Goal: Task Accomplishment & Management: Manage account settings

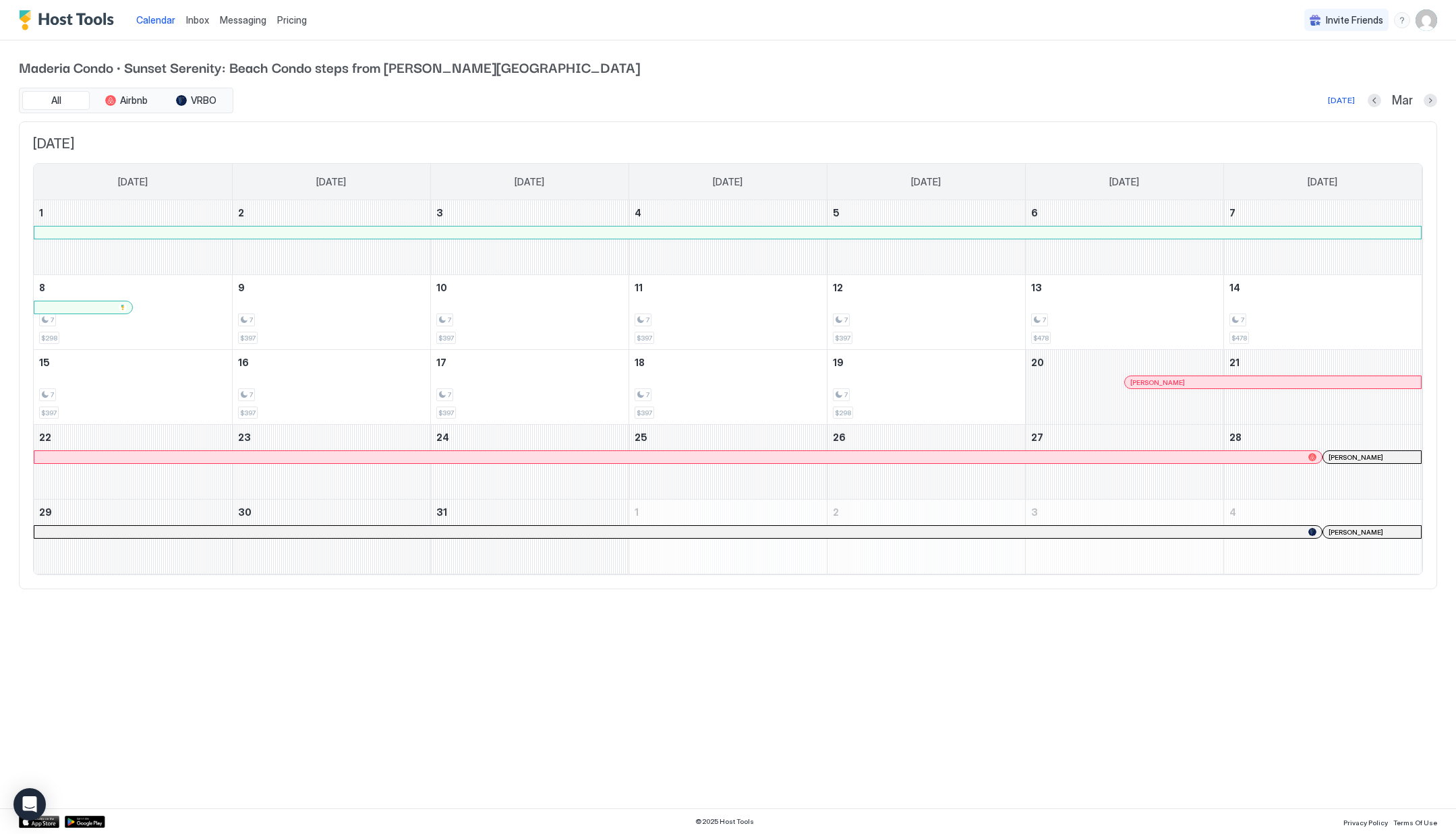
click at [1420, 22] on img "User profile" at bounding box center [1426, 20] width 22 height 22
click at [1304, 72] on span "Settings" at bounding box center [1304, 75] width 36 height 12
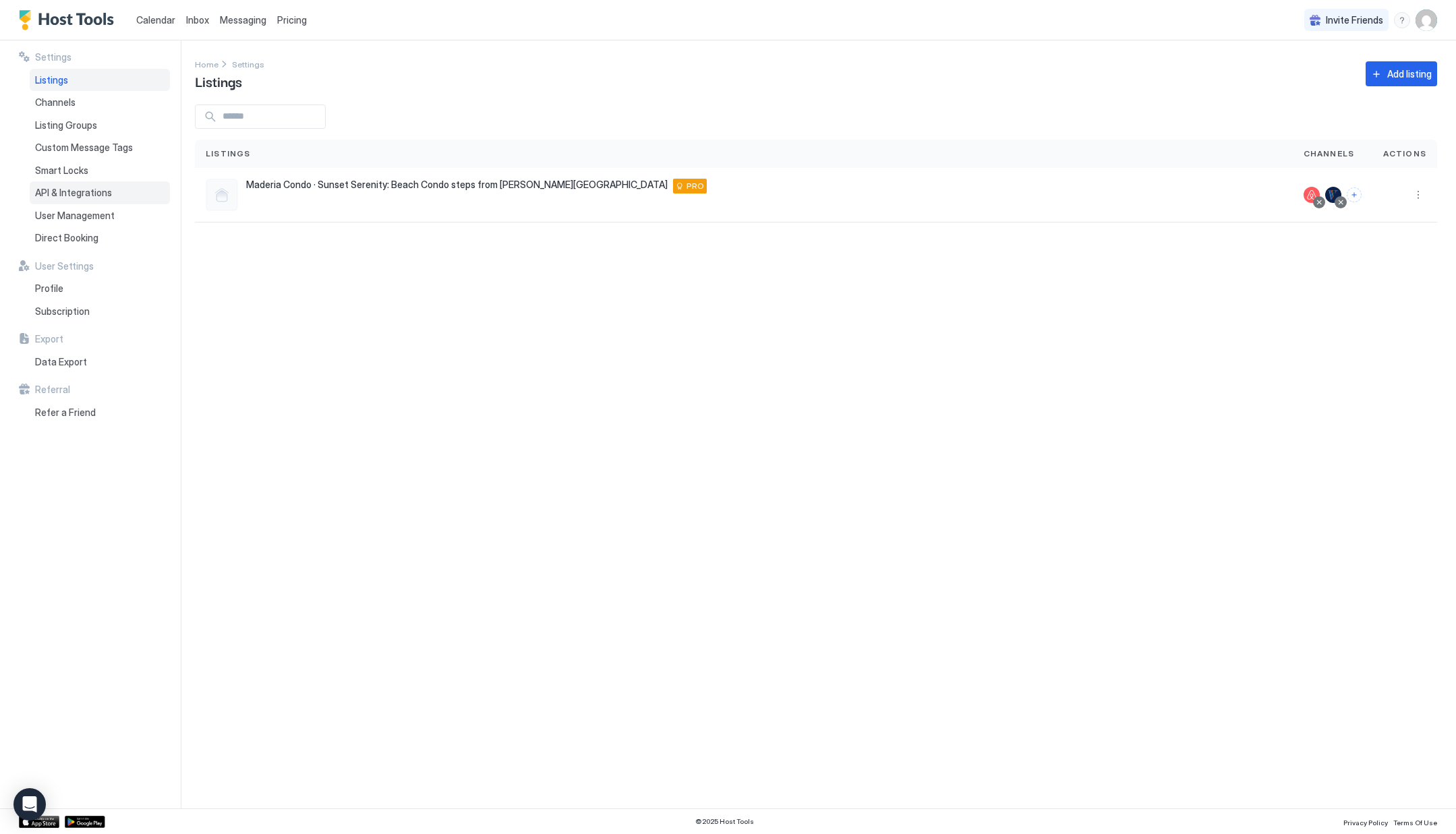
click at [60, 196] on span "API & Integrations" at bounding box center [74, 193] width 77 height 12
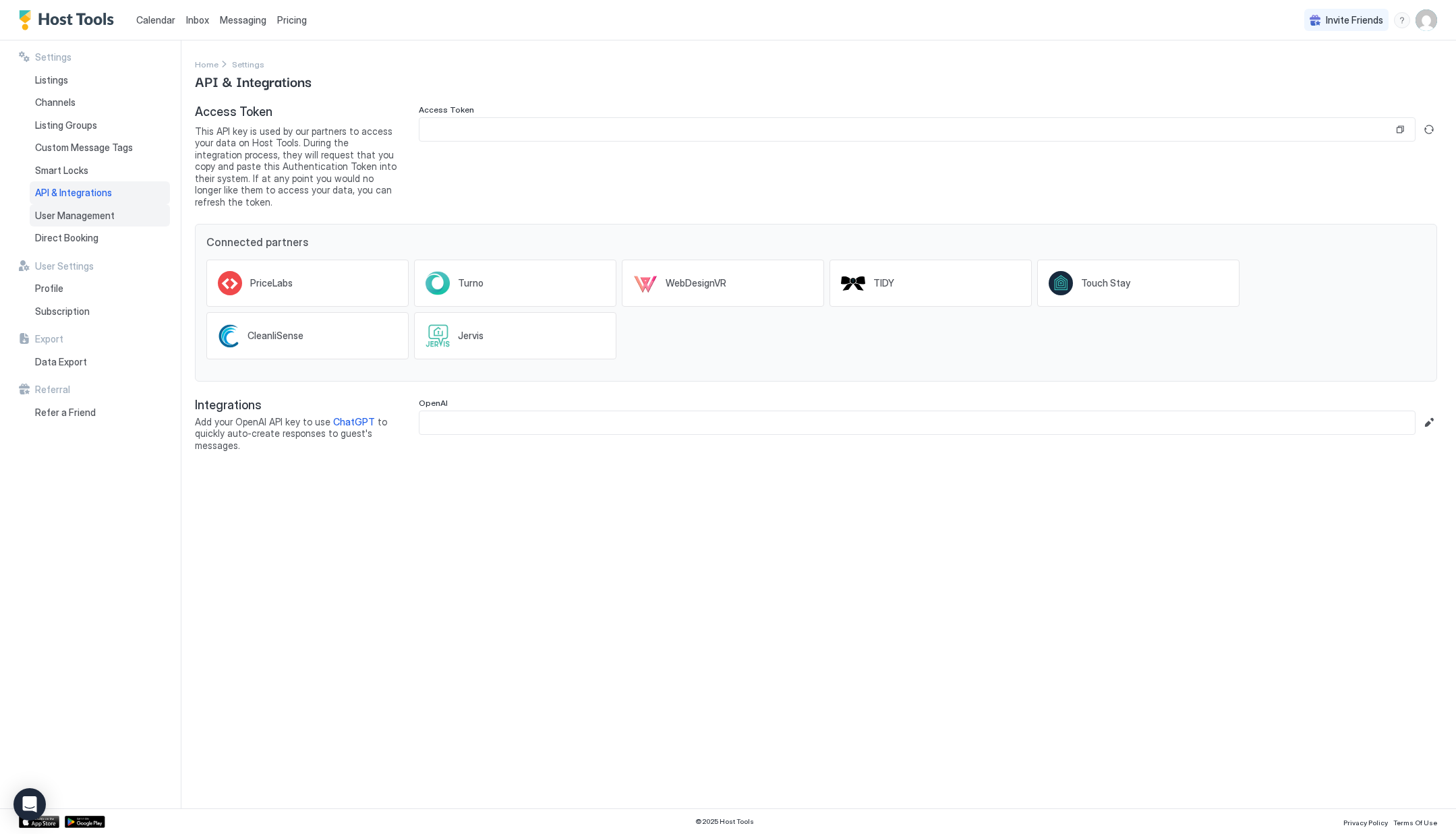
click at [68, 209] on span "User Management" at bounding box center [75, 215] width 79 height 12
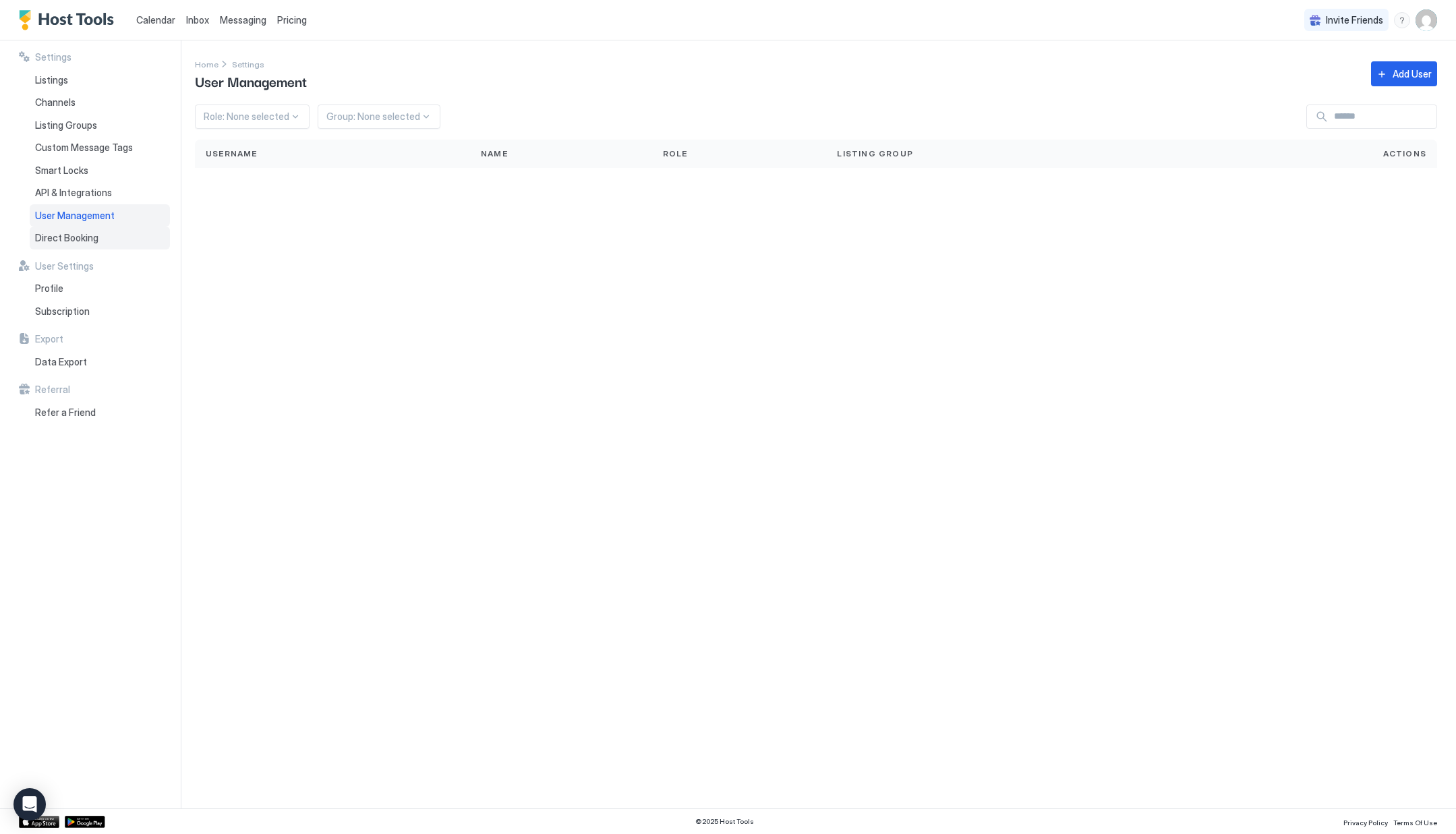
click at [72, 235] on span "Direct Booking" at bounding box center [67, 238] width 63 height 12
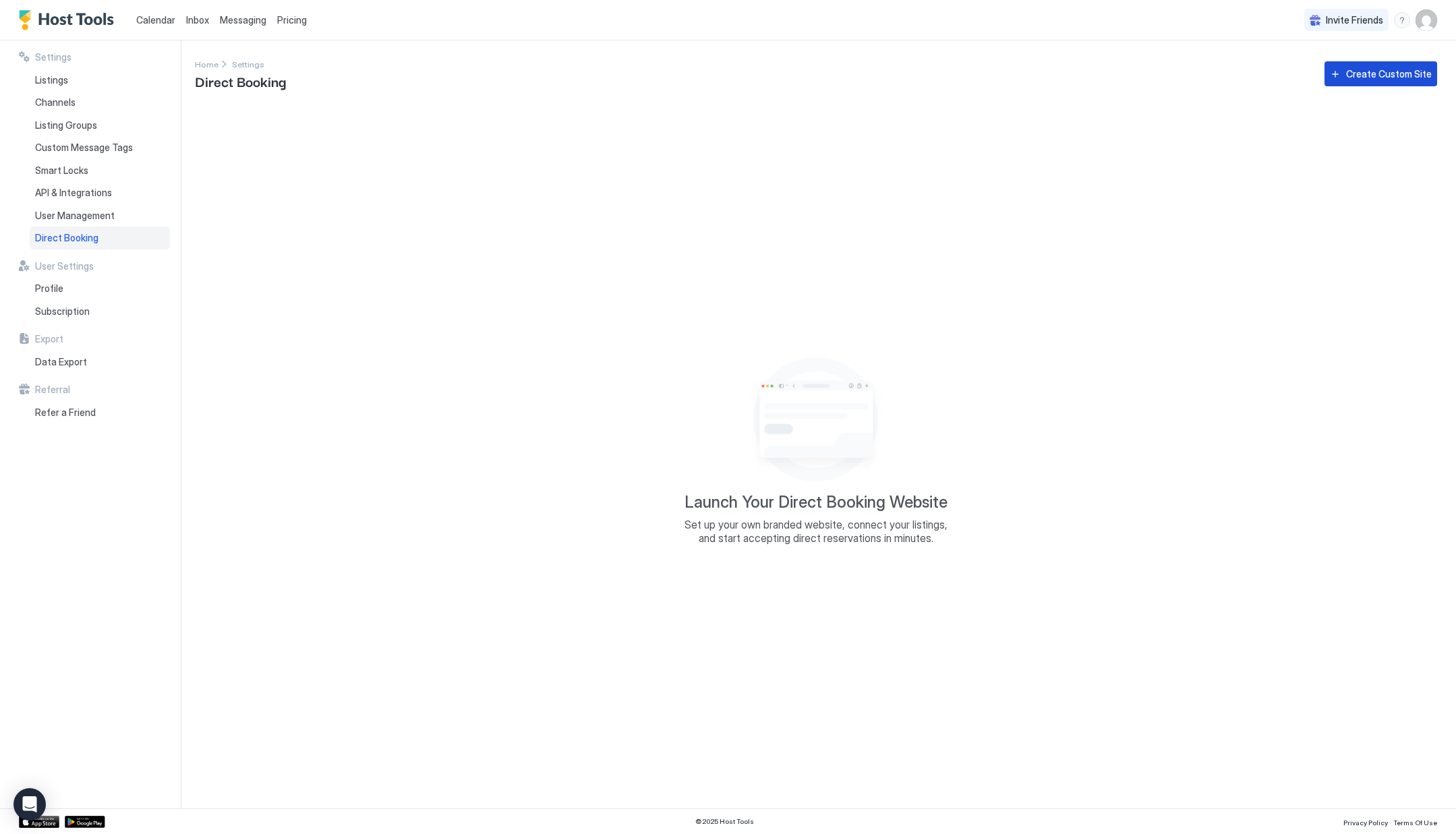
click at [1381, 75] on div "Create Custom Site" at bounding box center [1388, 74] width 85 height 14
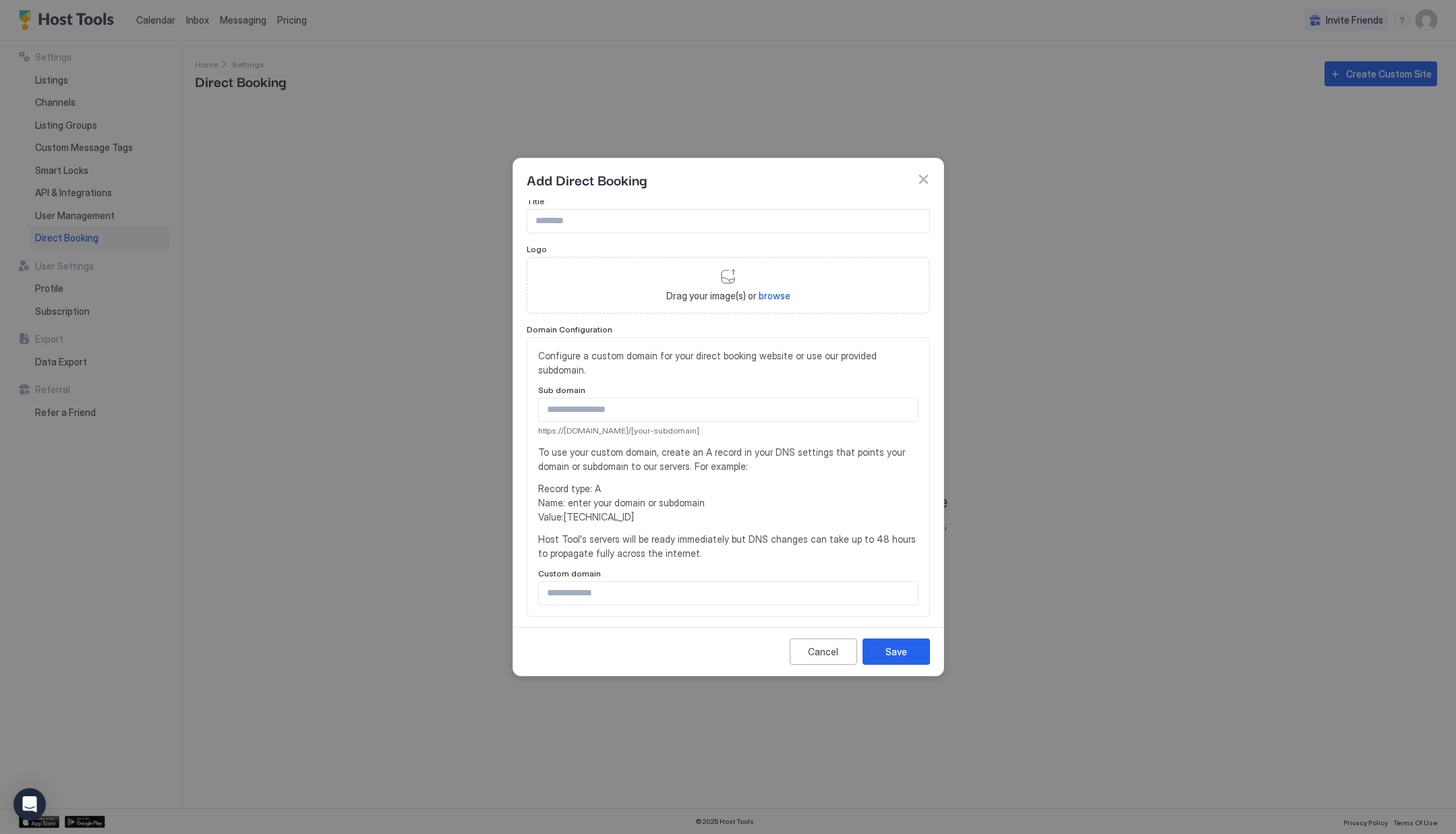
scroll to position [8, 0]
click at [555, 219] on input "Input Field" at bounding box center [728, 217] width 402 height 23
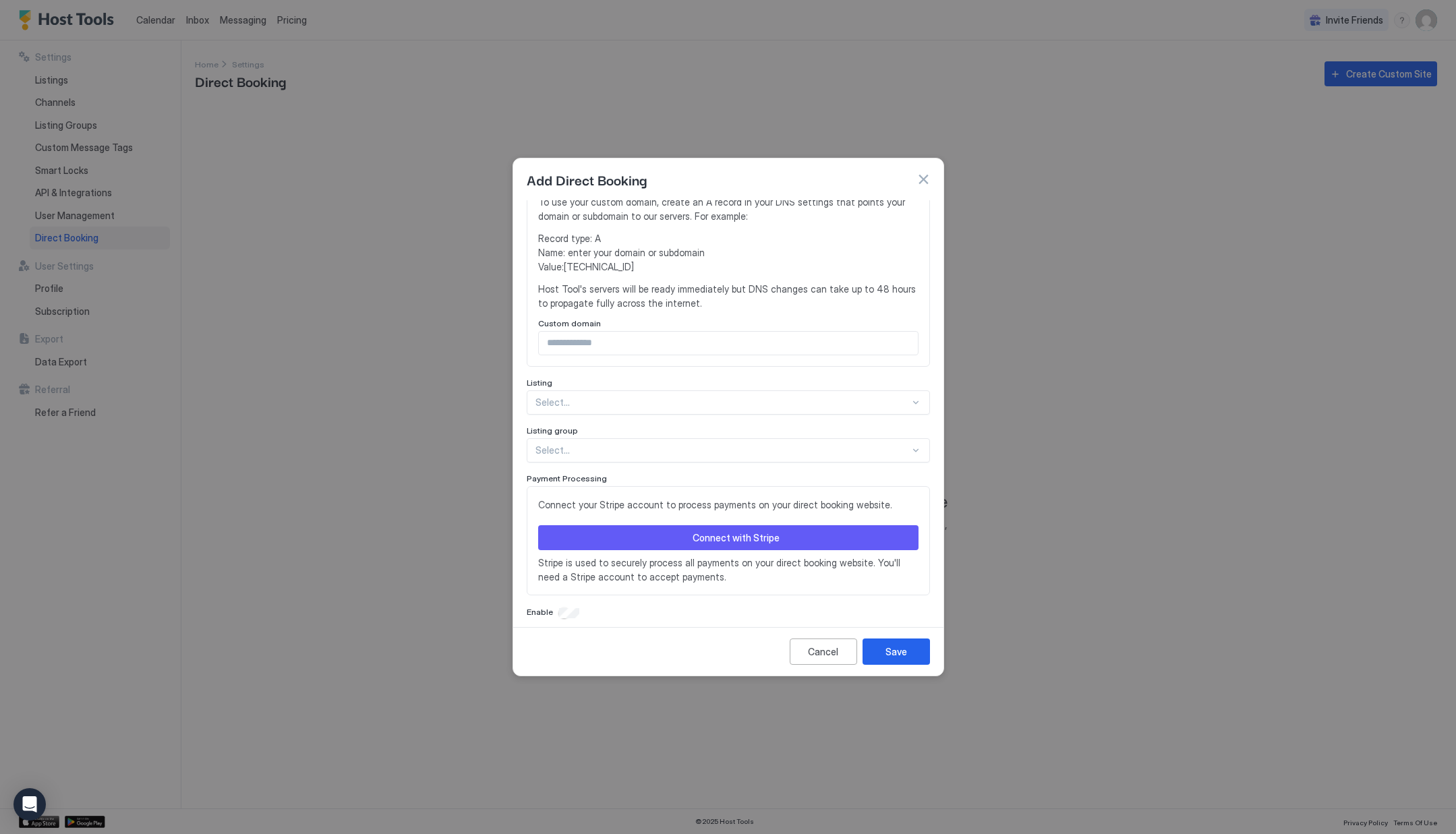
scroll to position [265, 0]
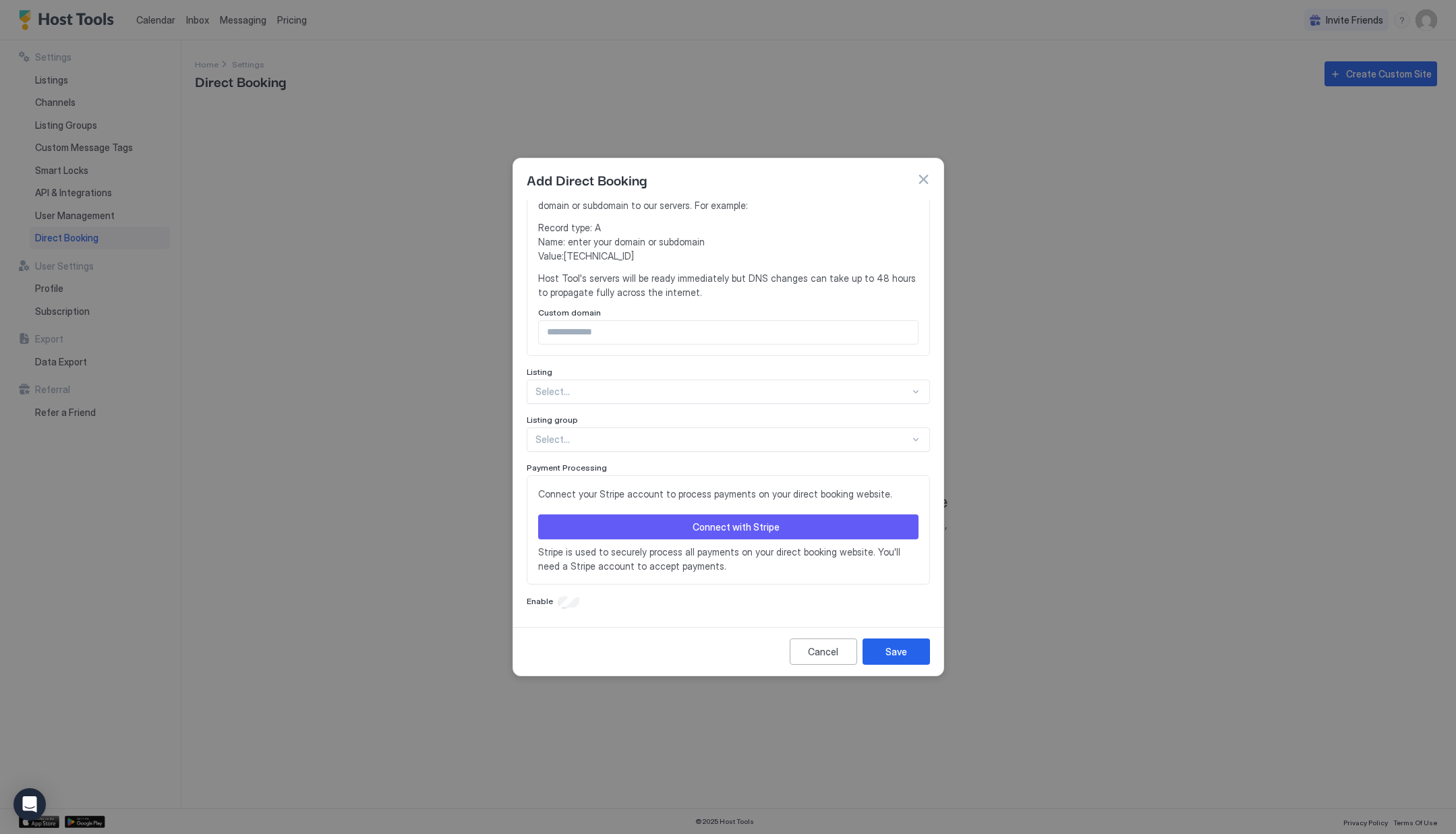
click at [910, 388] on div at bounding box center [916, 392] width 11 height 11
click at [780, 426] on span "Maderia Condo · Sunset Serenity: Beach Condo steps from [PERSON_NAME][GEOGRAPHI…" at bounding box center [728, 422] width 383 height 10
click at [910, 439] on div at bounding box center [916, 439] width 11 height 11
click at [662, 445] on div "Select..." at bounding box center [728, 439] width 403 height 25
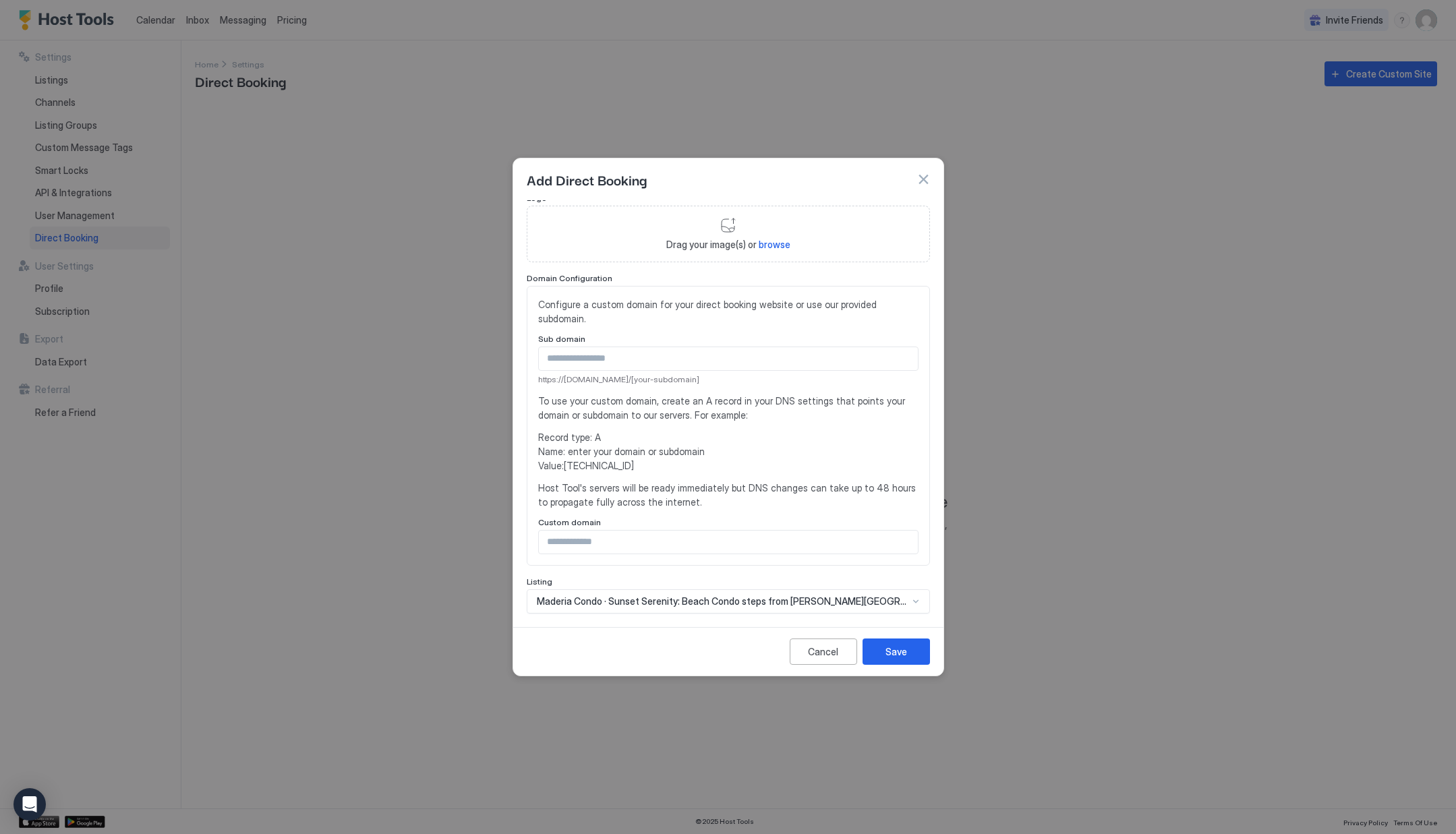
scroll to position [0, 0]
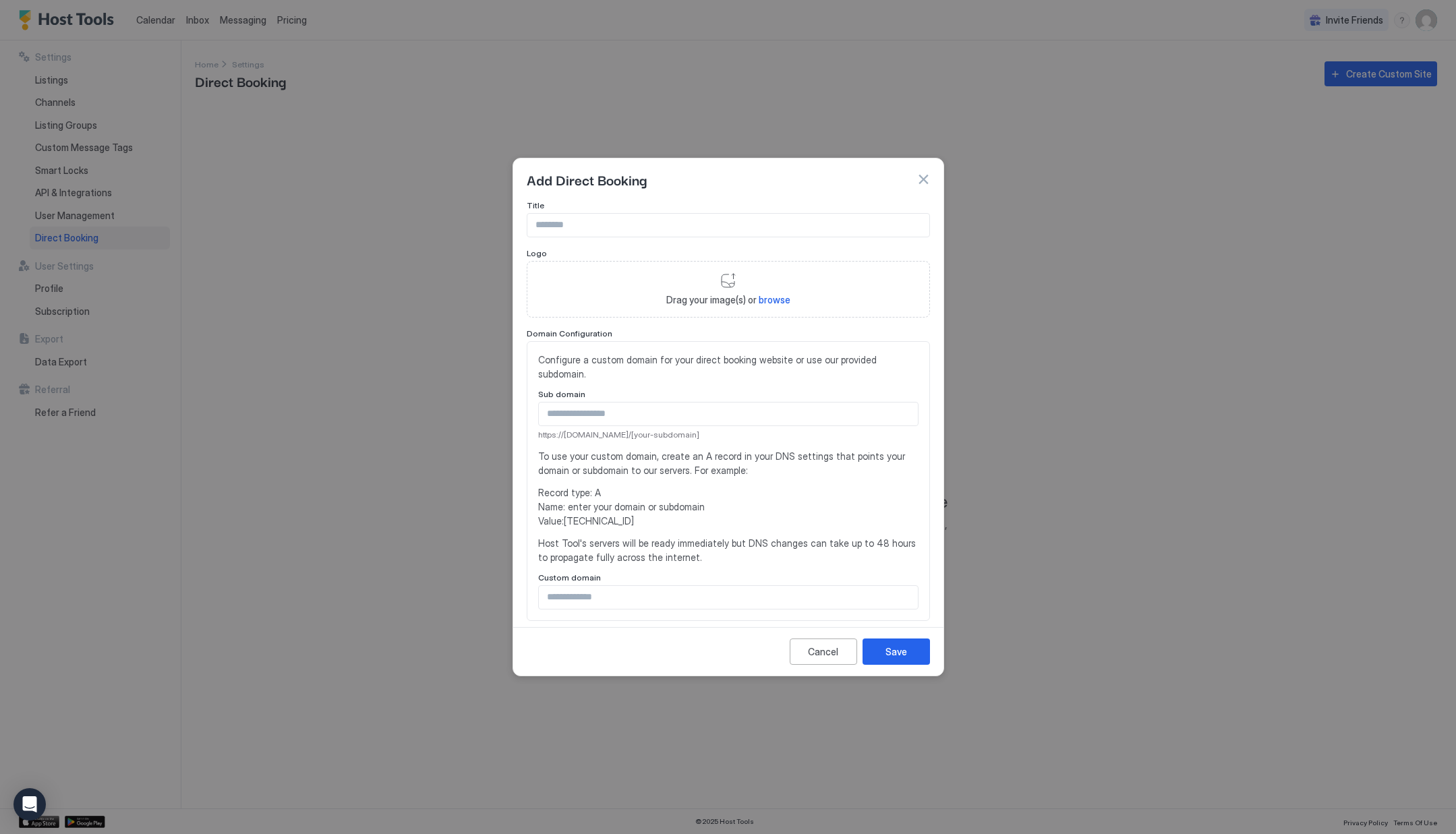
click at [559, 229] on input "Input Field" at bounding box center [728, 225] width 402 height 23
click at [536, 224] on input "**********" at bounding box center [728, 225] width 402 height 23
drag, startPoint x: 633, startPoint y: 226, endPoint x: 665, endPoint y: 231, distance: 32.4
click at [634, 226] on input "**********" at bounding box center [728, 225] width 402 height 23
type input "**********"
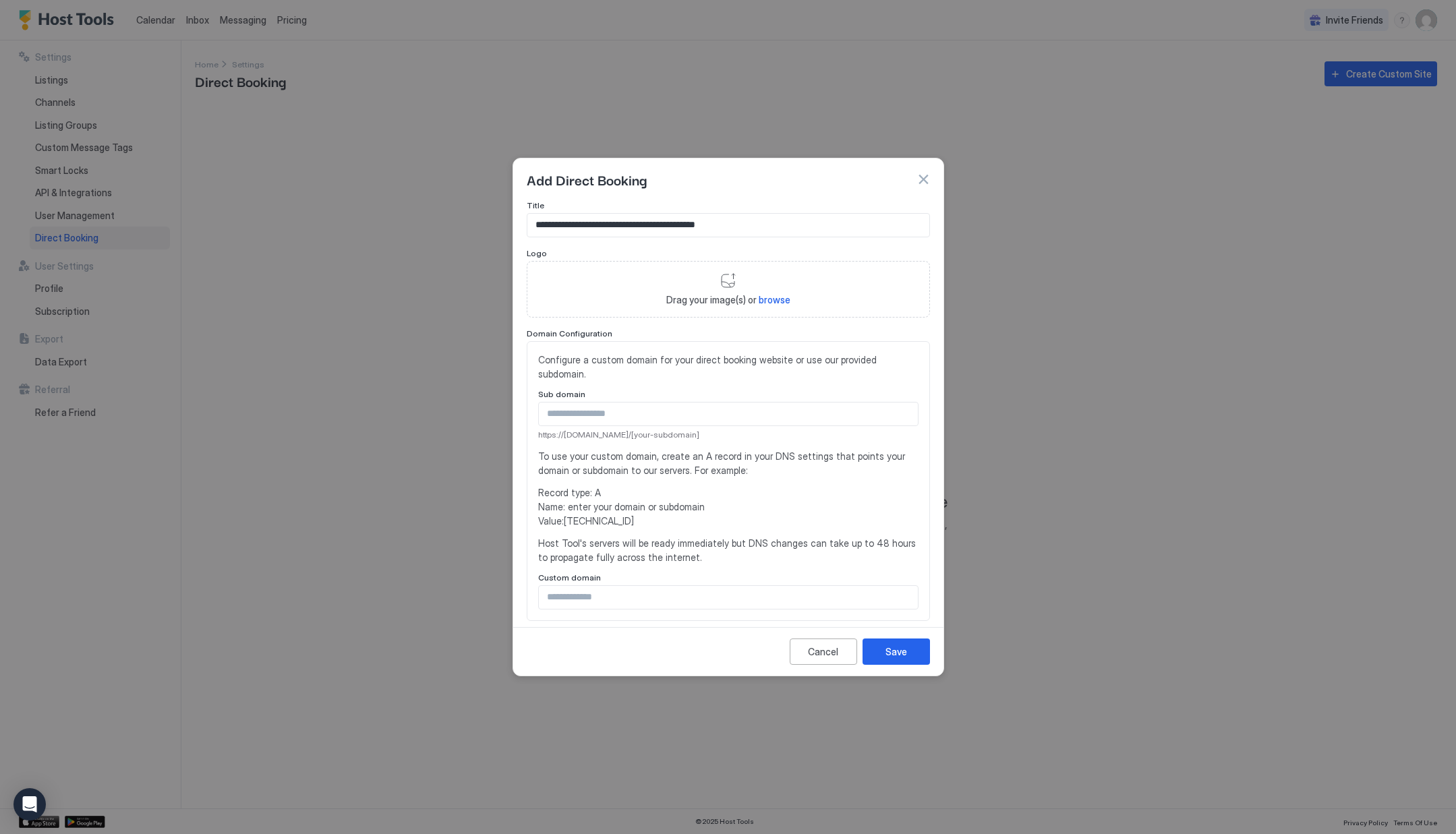
click at [644, 371] on span "Configure a custom domain for your direct booking website or use our provided s…" at bounding box center [728, 366] width 380 height 28
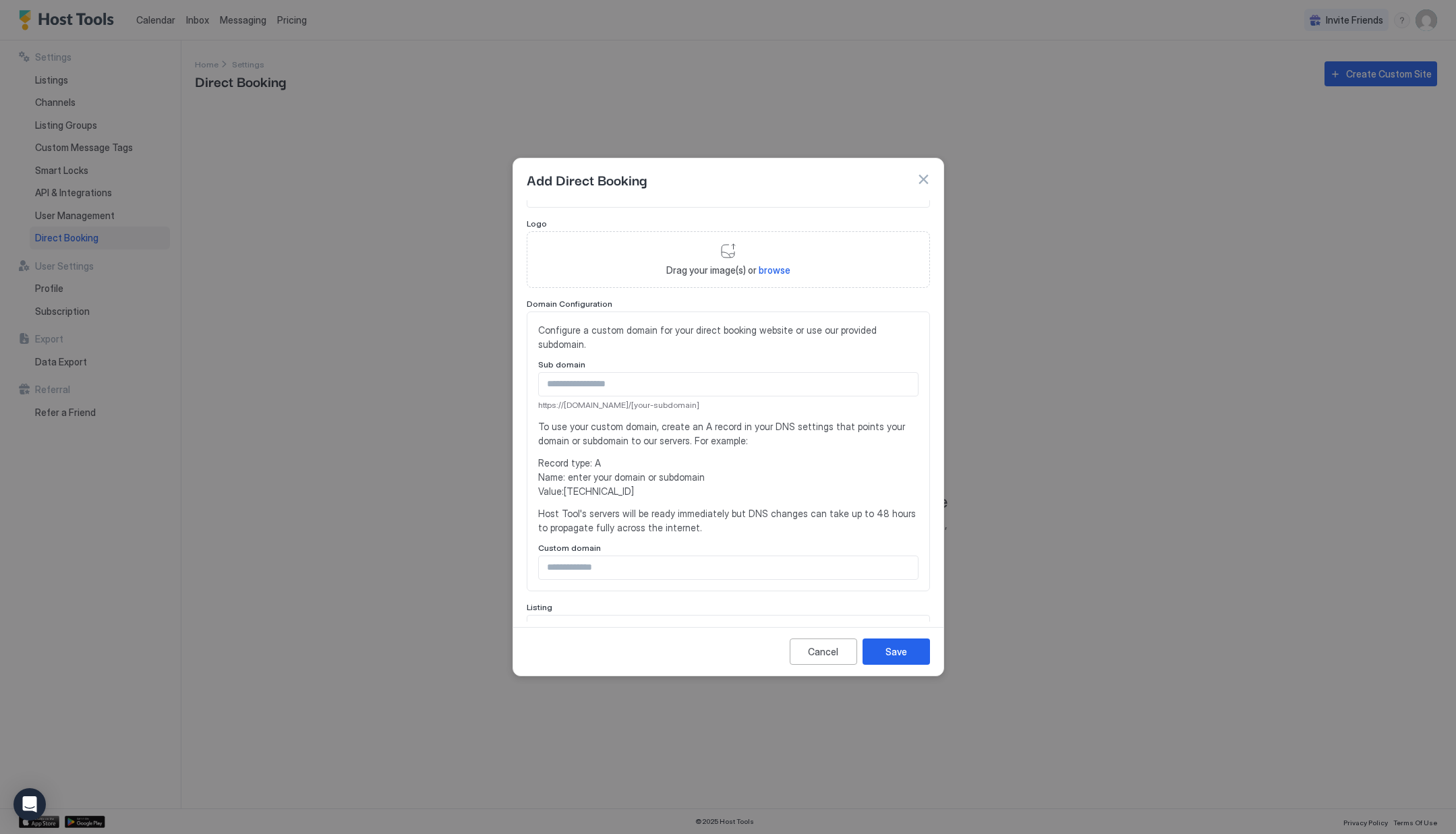
scroll to position [45, 0]
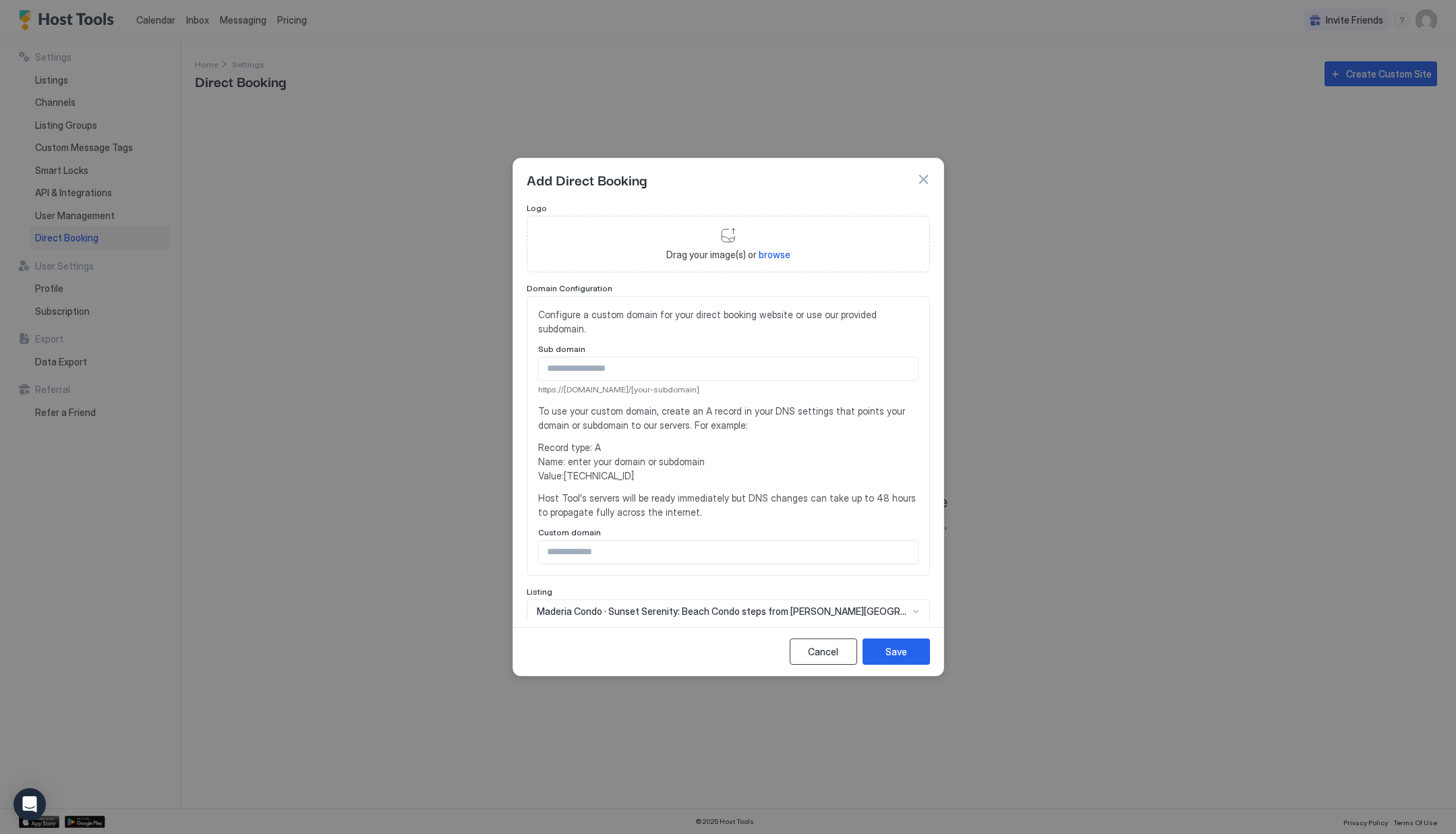
click at [830, 656] on div "Cancel" at bounding box center [823, 652] width 30 height 14
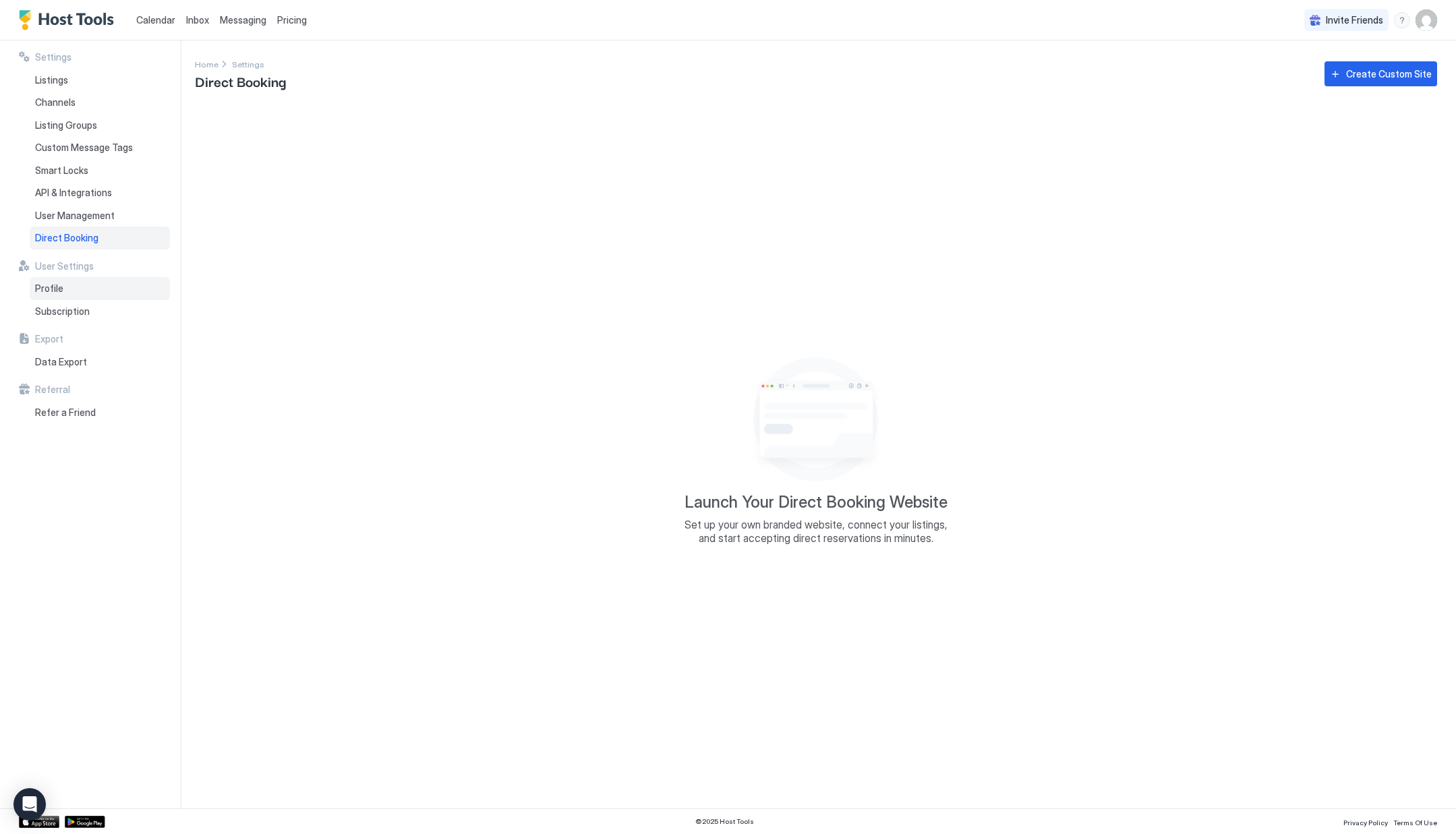
click at [53, 288] on span "Profile" at bounding box center [49, 289] width 28 height 12
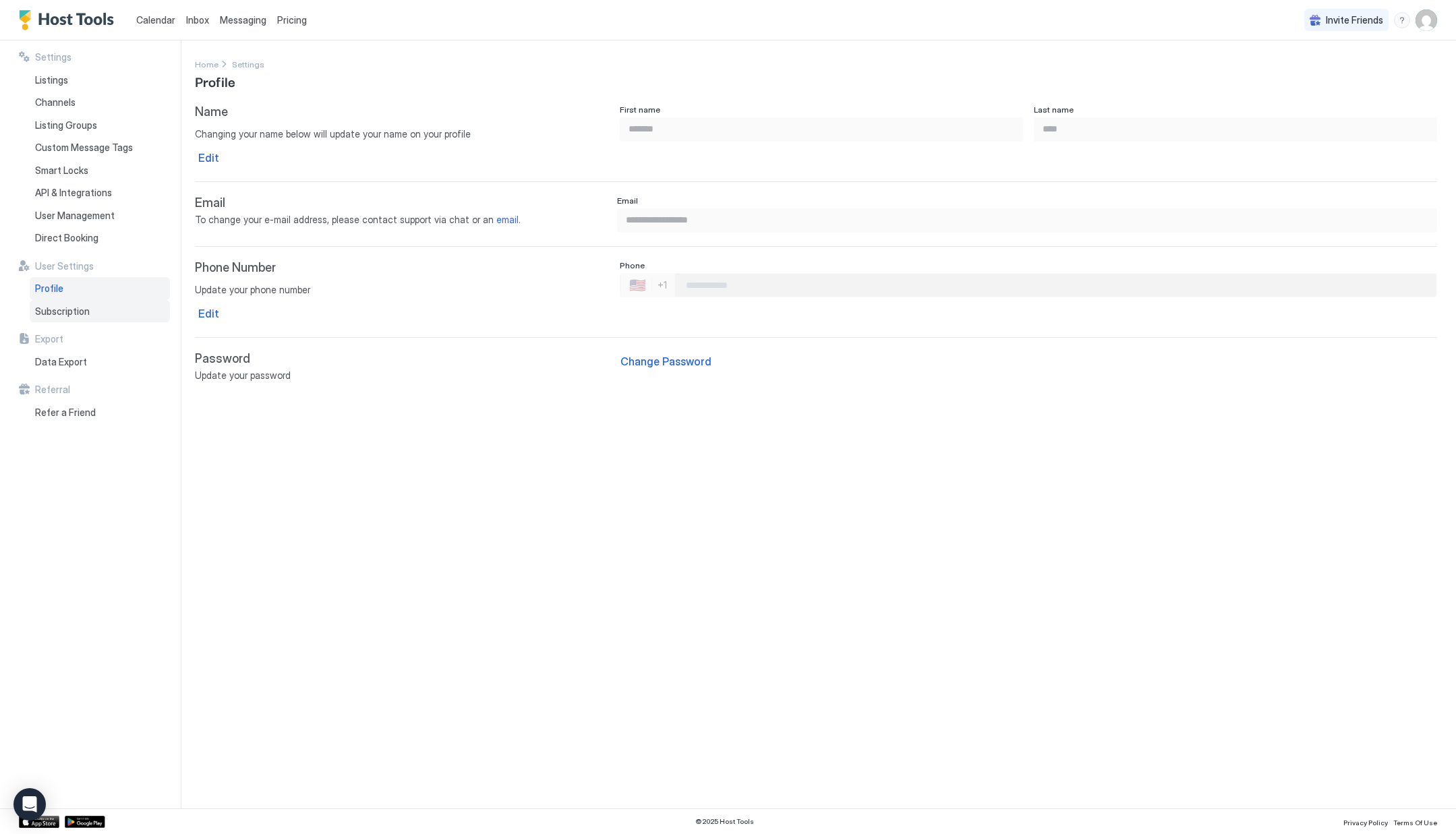
click at [57, 315] on span "Subscription" at bounding box center [62, 312] width 55 height 12
